Goal: Task Accomplishment & Management: Use online tool/utility

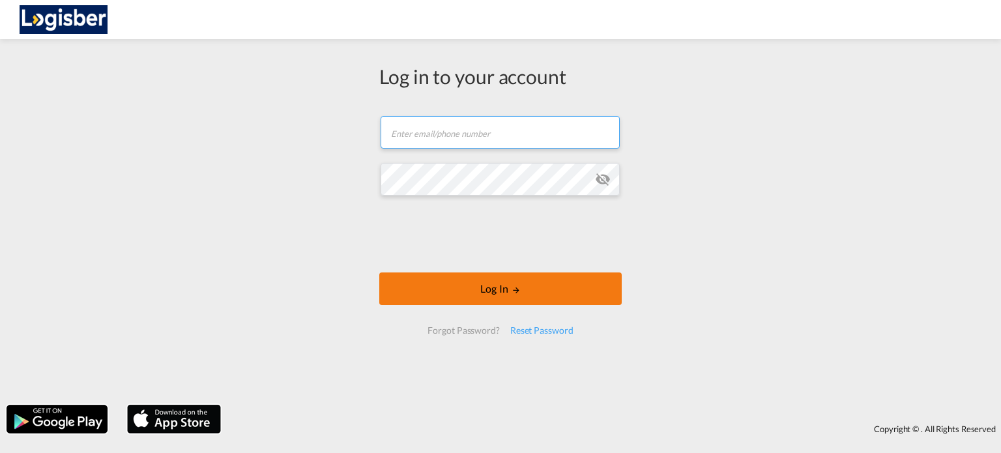
type input "[PERSON_NAME][EMAIL_ADDRESS][DOMAIN_NAME]"
click at [485, 287] on button "Log In" at bounding box center [500, 288] width 242 height 33
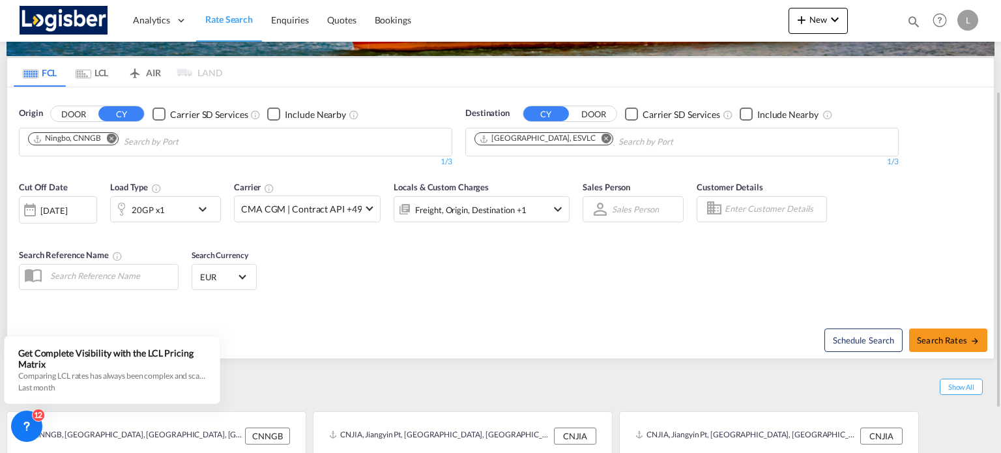
scroll to position [192, 0]
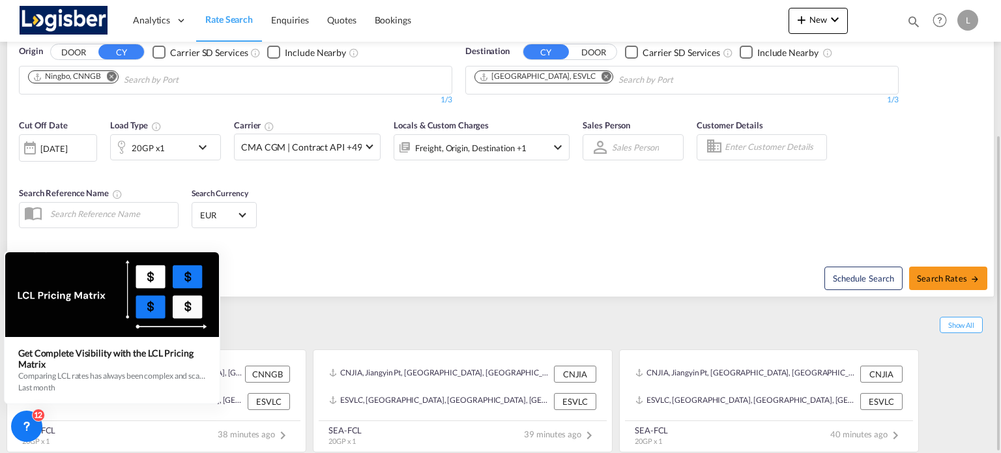
click at [216, 253] on icon at bounding box center [218, 252] width 9 height 9
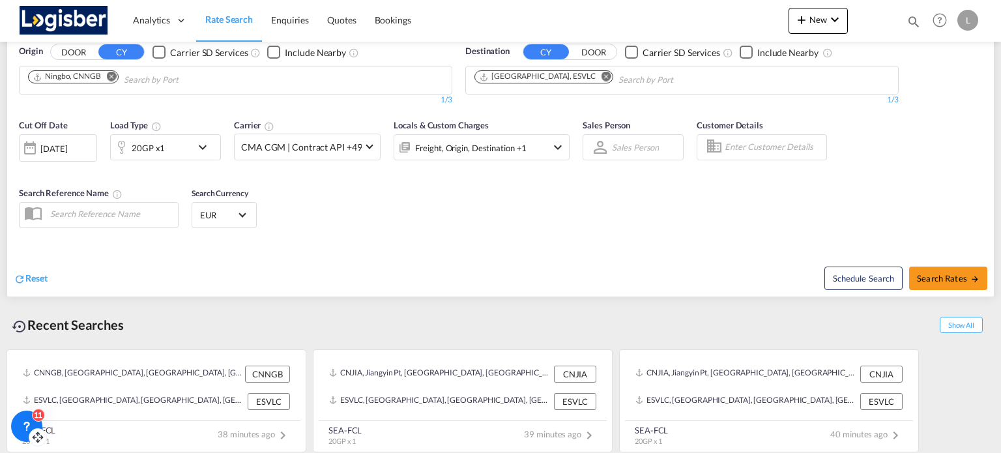
click at [29, 416] on div "11" at bounding box center [26, 425] width 31 height 31
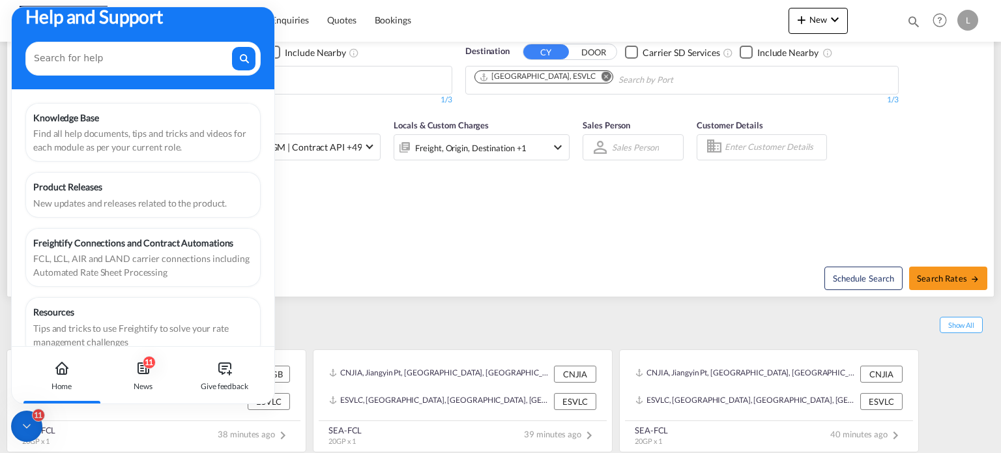
scroll to position [0, 0]
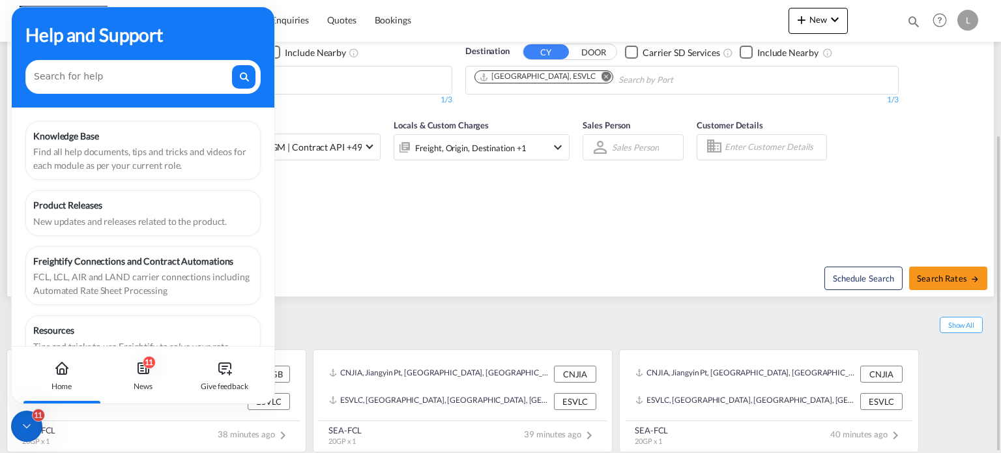
click at [397, 236] on div "Cut Off Date [DATE] [DATE] Load Type 20GP x1 Carrier CMA CGM | Contract API +49…" at bounding box center [500, 175] width 986 height 127
click at [146, 371] on icon at bounding box center [143, 368] width 10 height 10
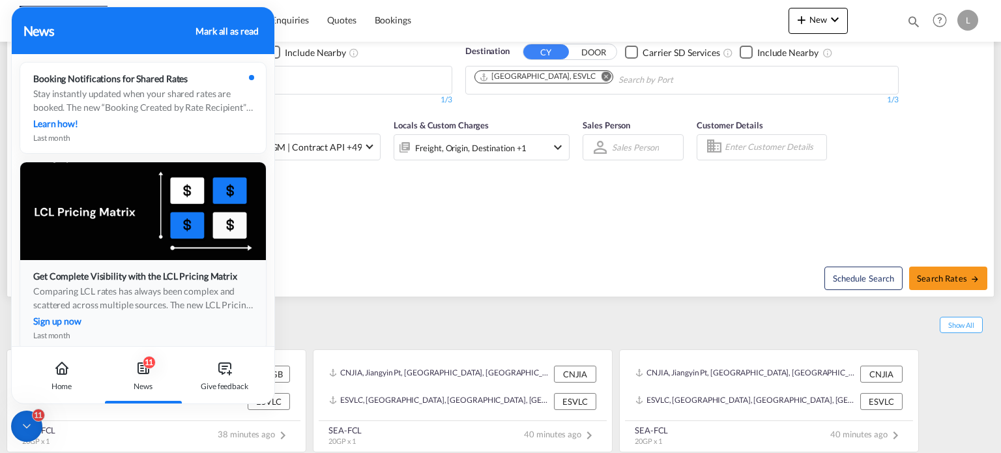
click at [161, 207] on div at bounding box center [143, 211] width 246 height 98
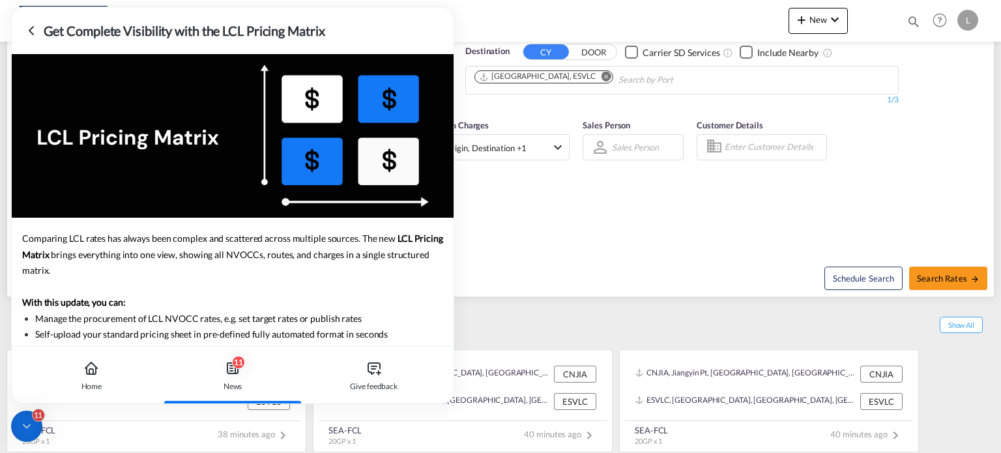
click at [29, 29] on icon at bounding box center [31, 31] width 4 height 8
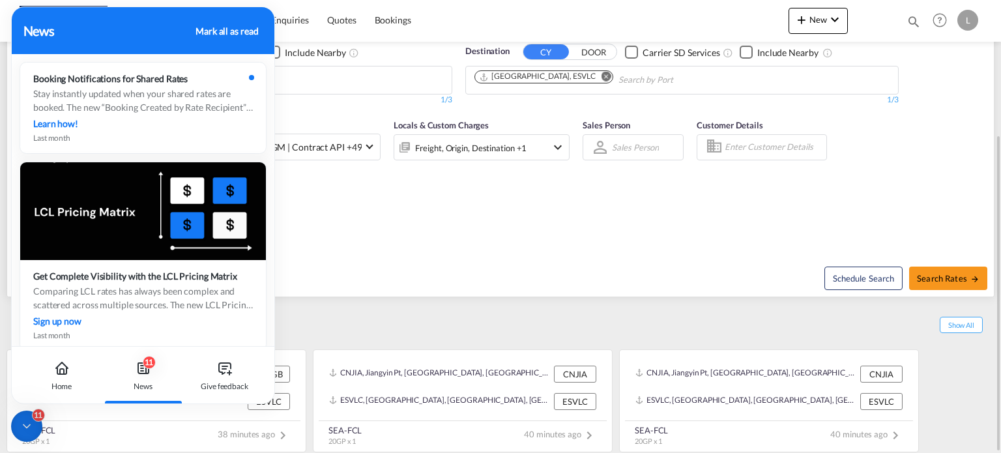
click at [372, 206] on div "Cut Off Date [DATE] [DATE] Load Type 20GP x1 Carrier CMA CGM | Contract API +49…" at bounding box center [500, 175] width 986 height 127
click at [238, 25] on div "Mark all as read" at bounding box center [226, 31] width 63 height 14
click at [937, 273] on span "Search Rates" at bounding box center [947, 278] width 63 height 10
type input "CNNGB to ESVLC / [DATE]"
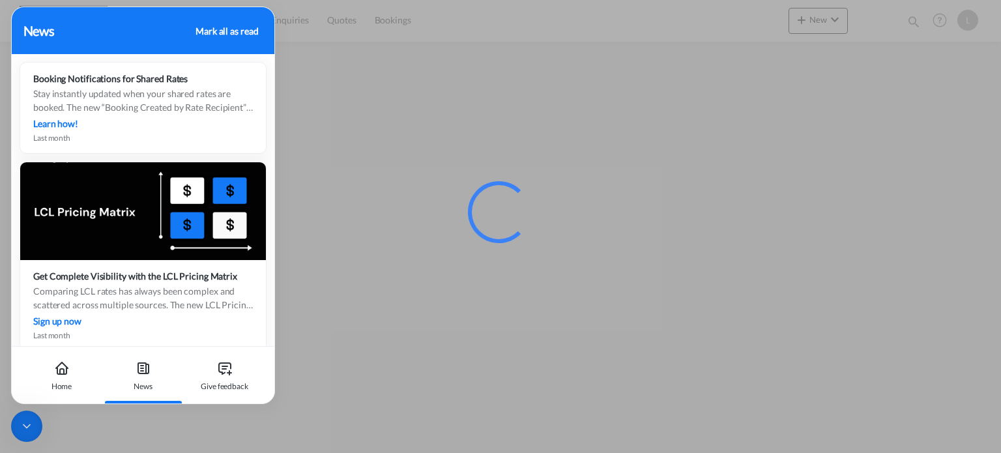
click at [31, 421] on icon at bounding box center [26, 425] width 13 height 13
